Goal: Complete application form: Complete application form

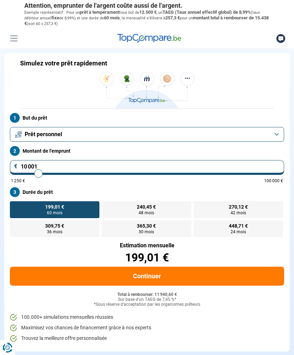
type input "10000"
radio input "true"
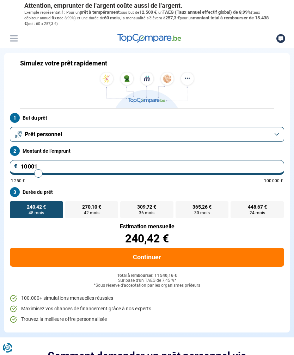
type input "11 750"
type input "11750"
type input "12 000"
type input "12000"
type input "12 250"
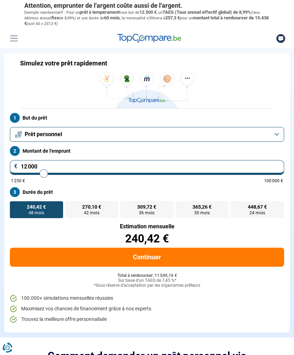
type input "12250"
type input "12 500"
type input "12500"
type input "12 750"
type input "12750"
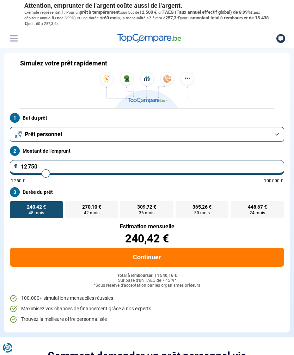
type input "13 000"
type input "13000"
type input "13 250"
type input "13250"
type input "13 500"
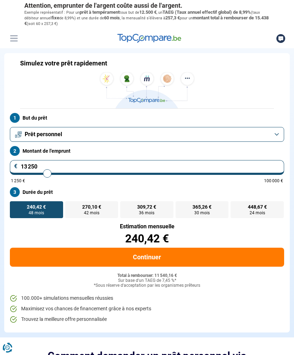
type input "13500"
type input "13 750"
type input "13750"
type input "14 000"
type input "14000"
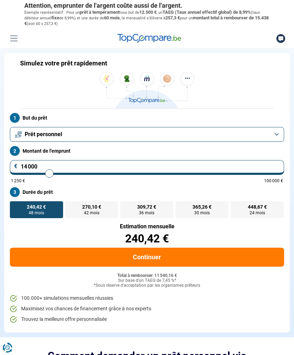
type input "14 250"
type input "14250"
type input "14 500"
type input "14500"
type input "14 750"
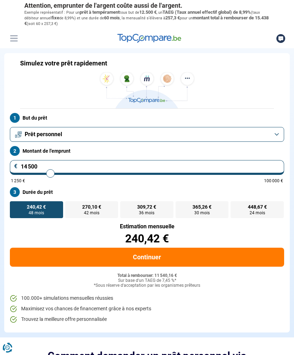
type input "14750"
type input "15 000"
type input "15000"
type input "15 250"
type input "15250"
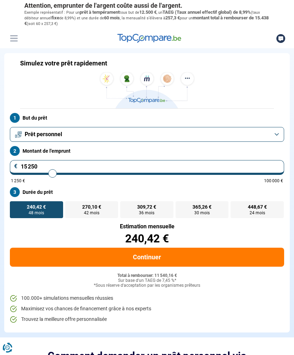
type input "15 500"
type input "15500"
type input "15 750"
type input "15750"
type input "16 000"
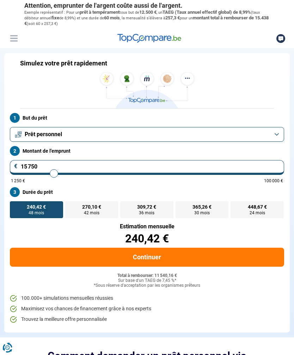
type input "16000"
type input "16 250"
type input "16250"
type input "16 500"
type input "16500"
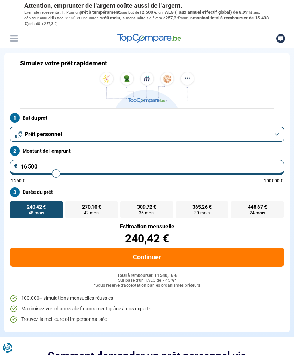
type input "16 750"
type input "16750"
type input "17 000"
type input "17000"
type input "17 250"
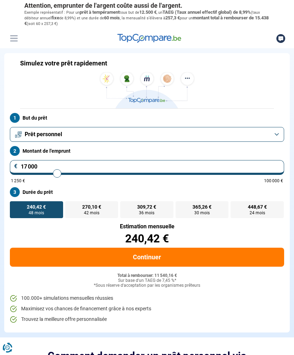
type input "17250"
type input "17 500"
type input "17500"
type input "17 750"
type input "17750"
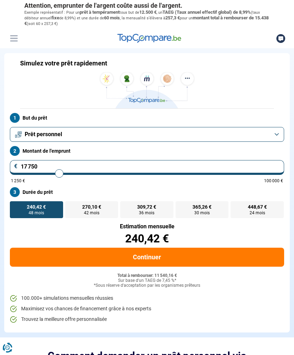
type input "18 000"
type input "18000"
type input "18 250"
type input "18250"
type input "18 500"
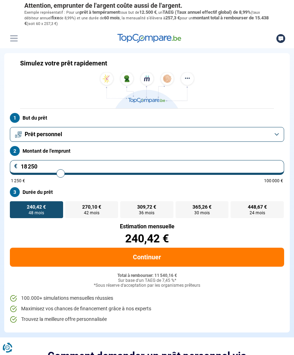
type input "18500"
type input "18 750"
type input "18750"
type input "19 000"
type input "19000"
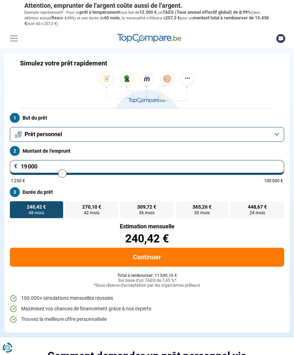
type input "19 250"
type input "19250"
type input "19 500"
type input "19500"
type input "19 750"
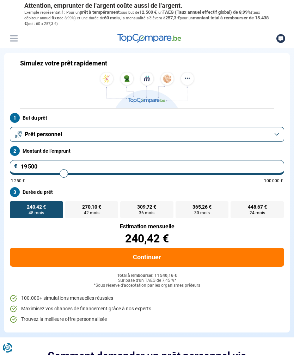
type input "19750"
type input "20 000"
type input "20000"
type input "20 250"
type input "20250"
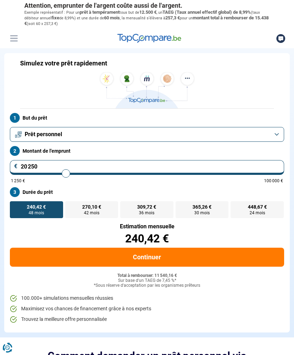
type input "20 500"
type input "20500"
type input "20 750"
type input "20750"
type input "21 000"
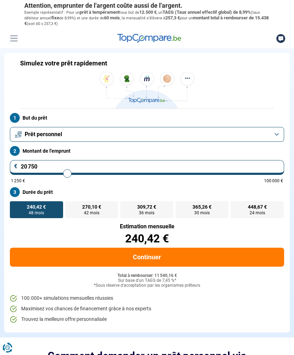
type input "21000"
type input "21 250"
type input "21250"
type input "21 500"
type input "21500"
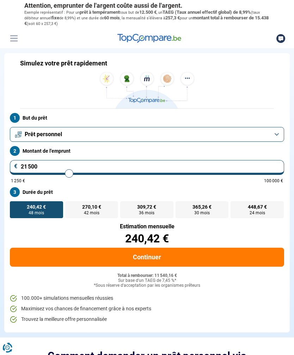
type input "21 750"
type input "21750"
type input "22 000"
type input "22000"
type input "22 250"
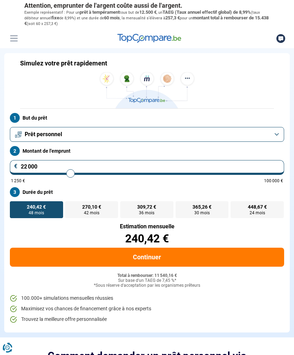
type input "22250"
type input "22 500"
type input "22500"
type input "22 750"
type input "22750"
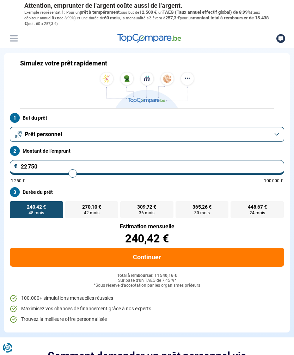
type input "23 000"
type input "23000"
type input "23 250"
type input "23250"
type input "23 500"
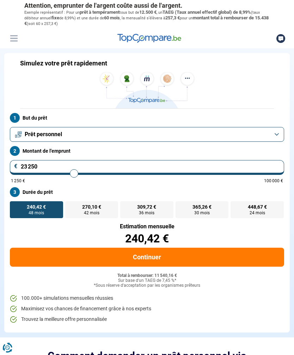
type input "23500"
type input "23 750"
type input "23750"
type input "24 000"
type input "24000"
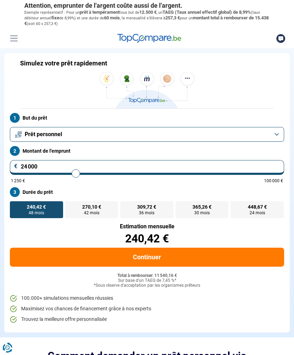
type input "24 250"
type input "24250"
type input "24 500"
type input "24500"
type input "24 750"
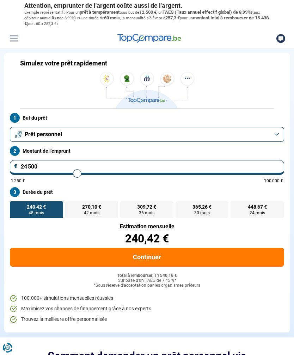
type input "24750"
type input "25 000"
type input "25000"
type input "25 250"
type input "25250"
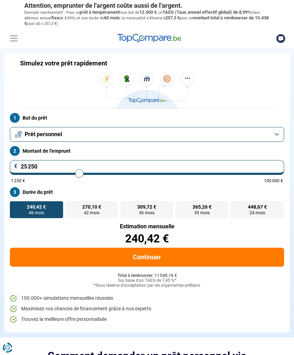
type input "25 500"
type input "25500"
type input "25 750"
type input "25750"
type input "26 000"
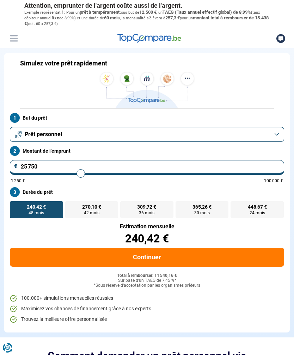
type input "26000"
type input "26 250"
type input "26250"
type input "26 500"
type input "26500"
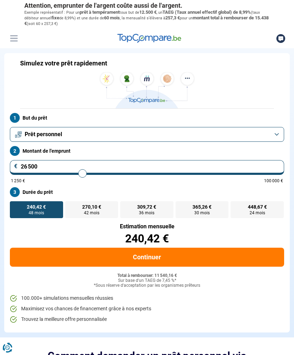
type input "26 750"
type input "26750"
type input "27 000"
type input "27000"
type input "27 250"
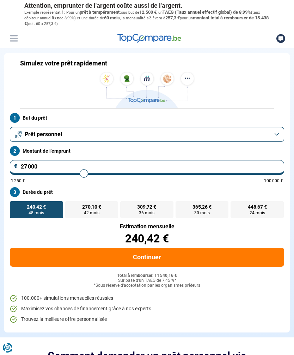
type input "27250"
type input "27 500"
type input "27500"
type input "27 750"
type input "27750"
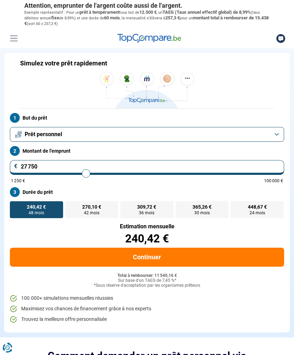
type input "28 000"
type input "28000"
type input "28 250"
type input "28250"
type input "28 500"
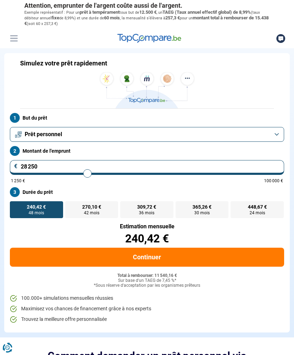
type input "28500"
type input "28 750"
type input "28750"
type input "29 000"
type input "29000"
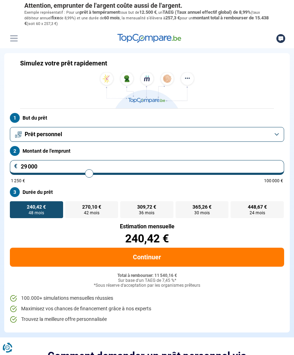
type input "29 250"
type input "29250"
type input "29 500"
type input "29500"
type input "29 750"
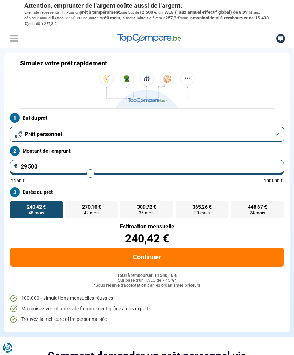
type input "29750"
type input "30 000"
type input "30000"
type input "30 250"
type input "30250"
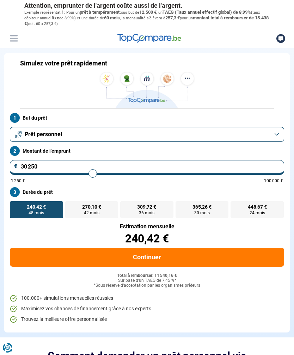
type input "30 000"
type input "30000"
type input "29 750"
type input "29750"
type input "30 000"
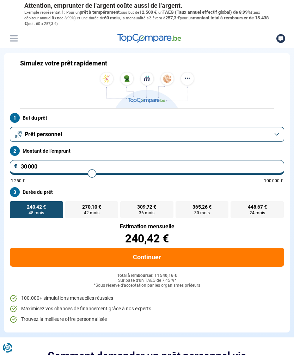
type input "30000"
radio input "false"
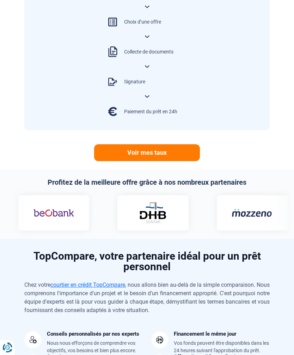
scroll to position [461, 0]
click at [157, 147] on link "Voir mes taux" at bounding box center [147, 152] width 106 height 17
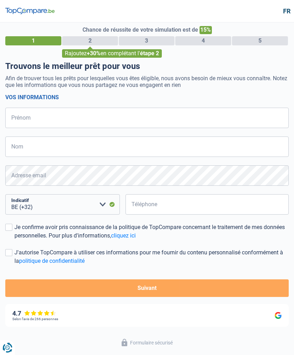
select select "32"
